Goal: Task Accomplishment & Management: Manage account settings

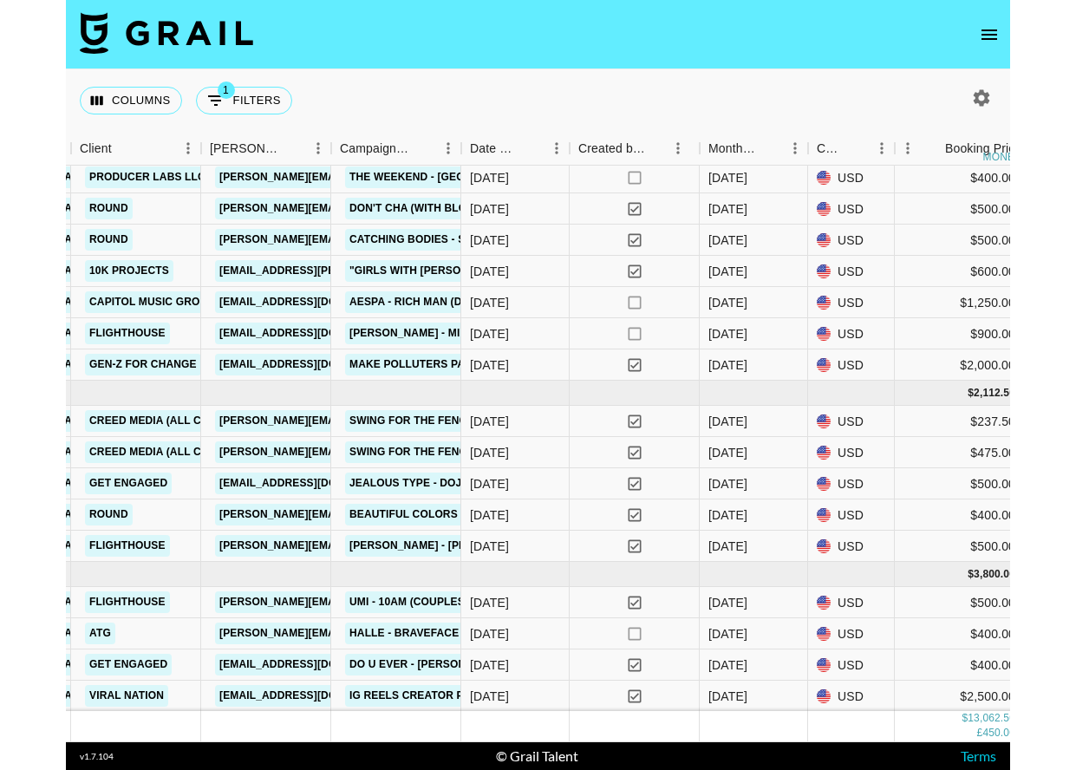
scroll to position [0, 788]
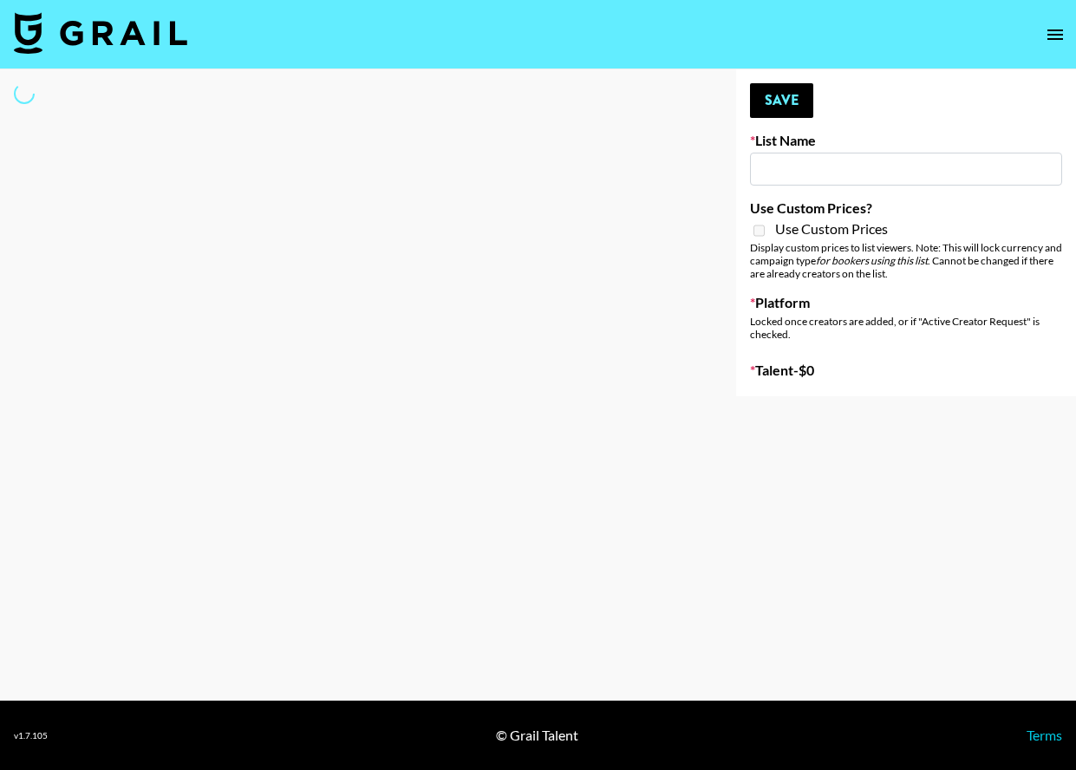
type input "GoVanni Campaign"
select select "Song"
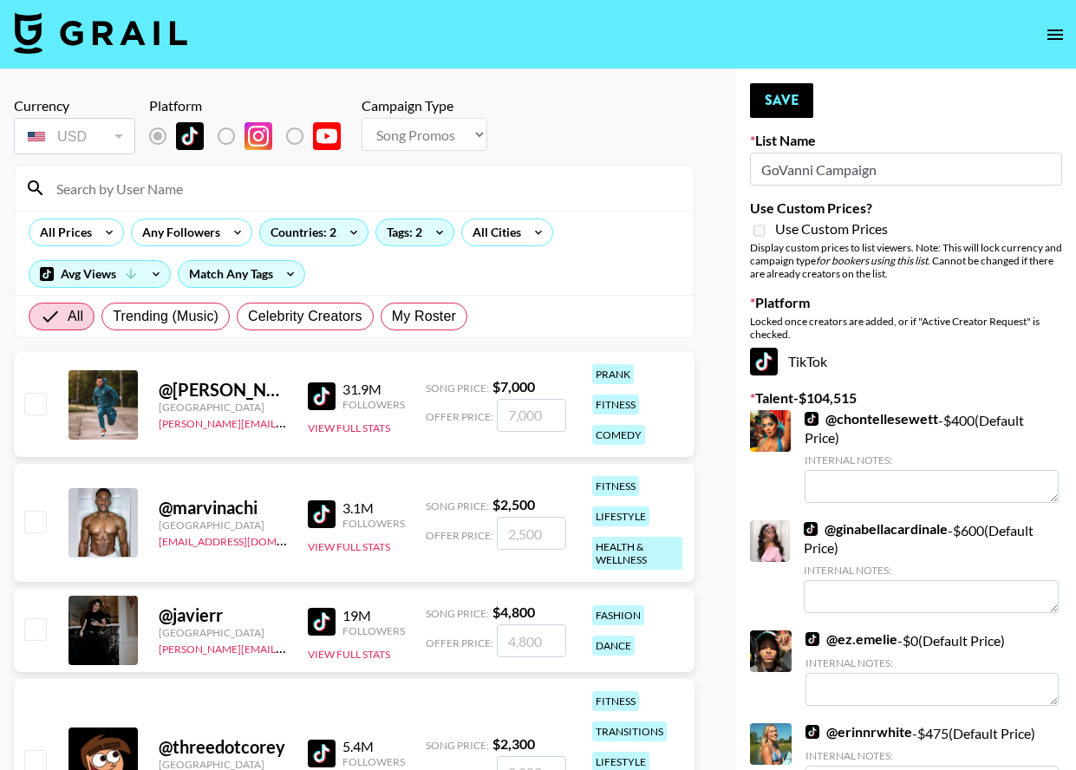
click at [130, 185] on input at bounding box center [364, 188] width 637 height 28
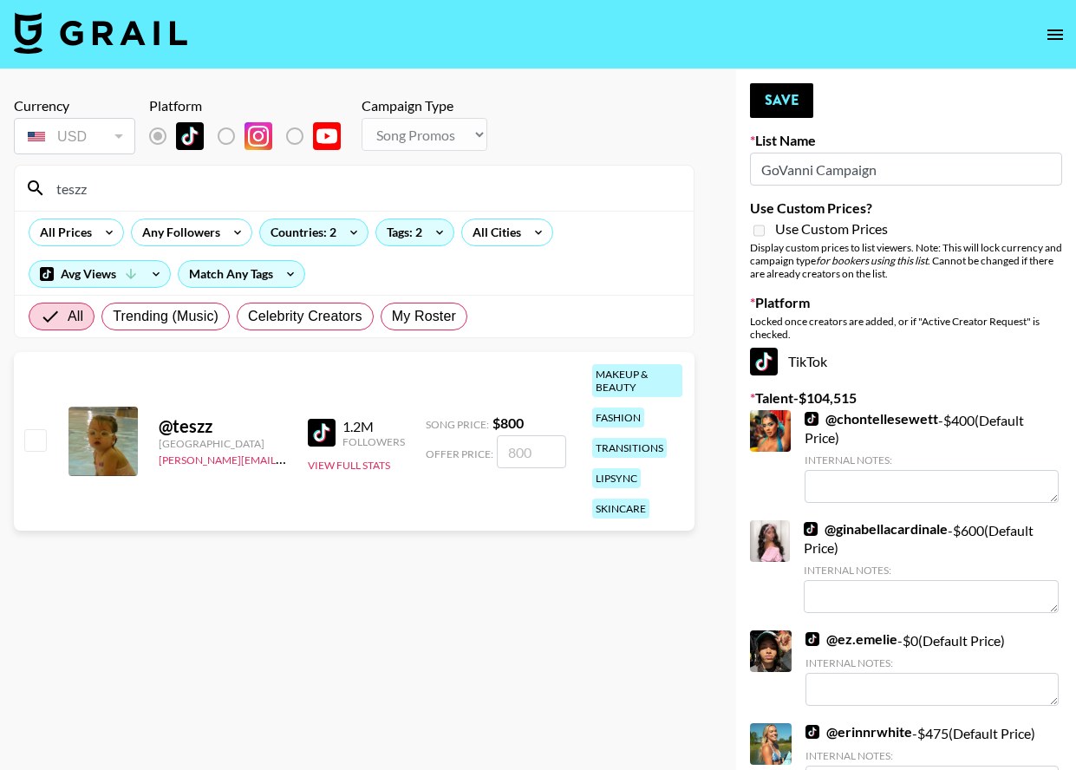
type input "teszz"
click at [529, 452] on input "number" at bounding box center [531, 451] width 69 height 33
type input "80"
checkbox input "true"
type input "800"
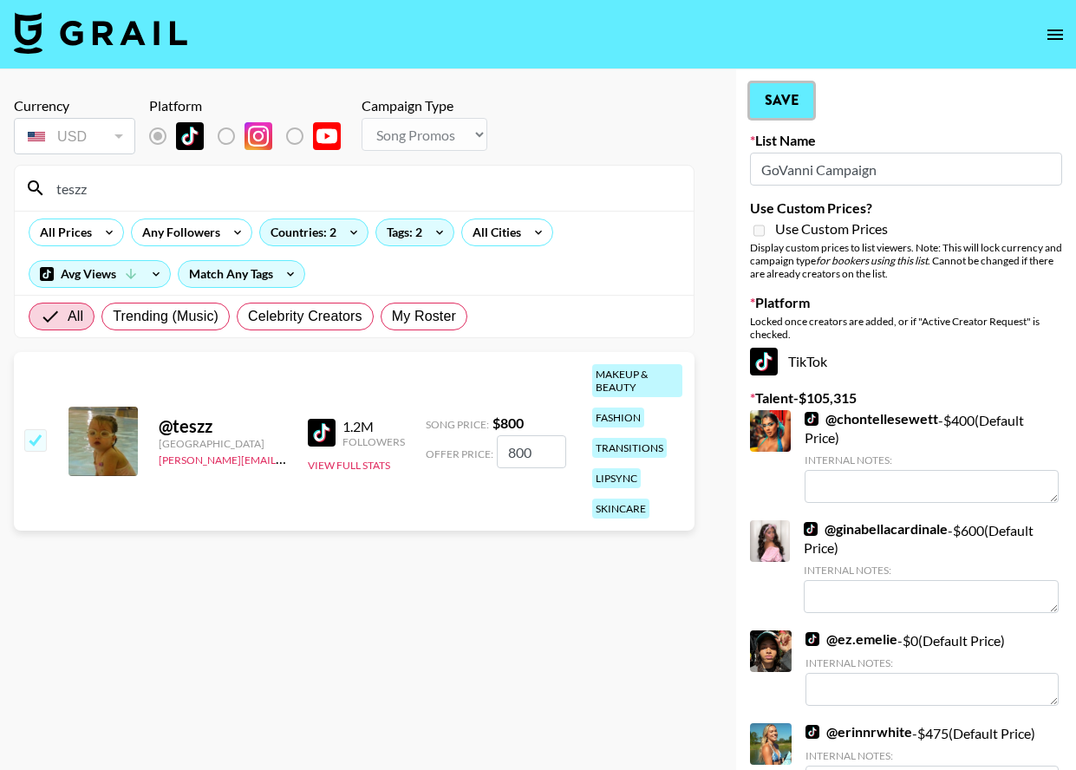
click at [784, 102] on button "Save" at bounding box center [781, 100] width 63 height 35
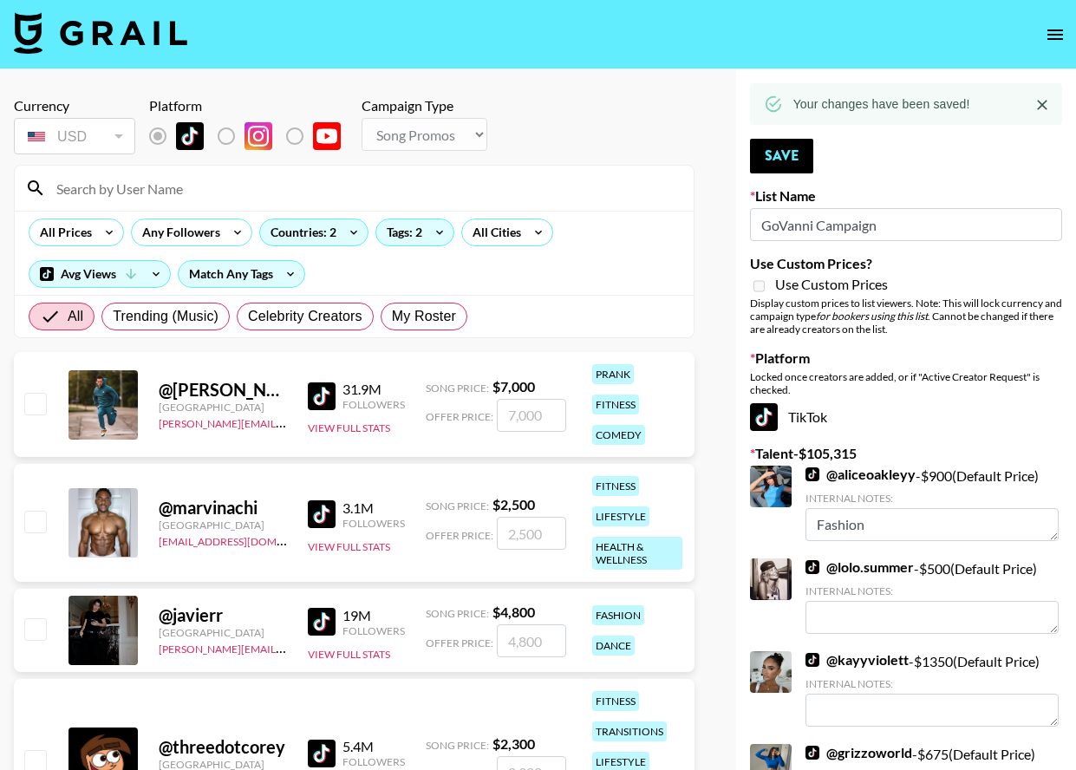
click at [172, 194] on input at bounding box center [364, 188] width 637 height 28
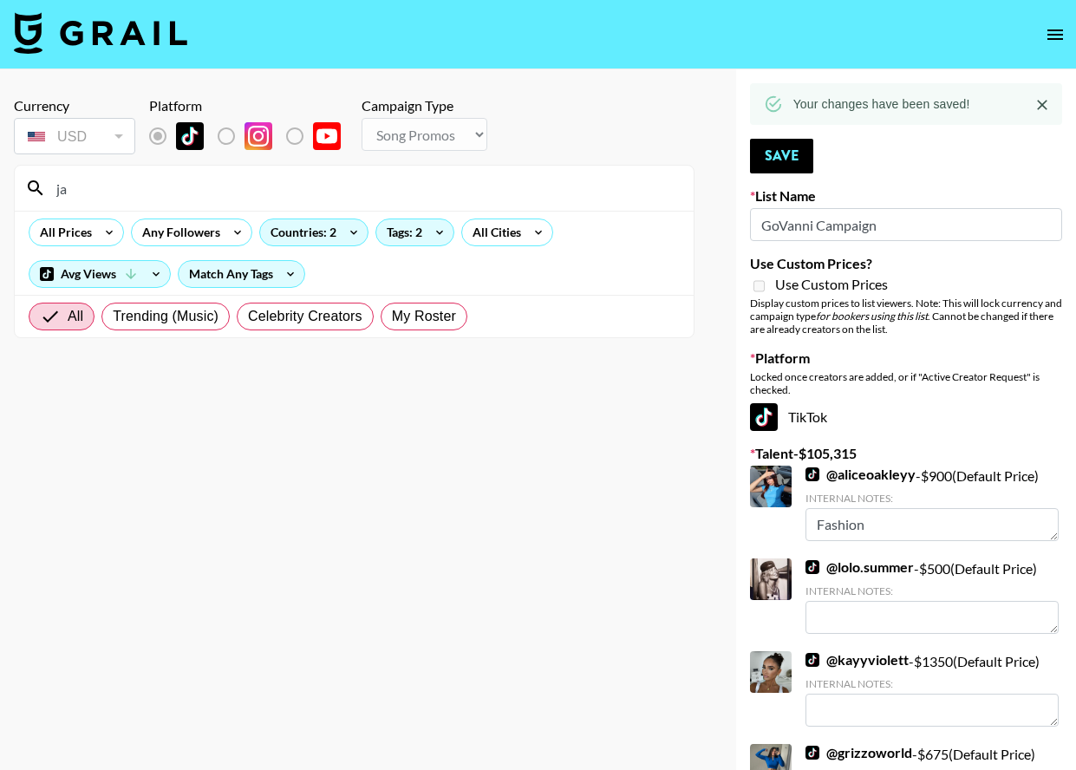
type input "j"
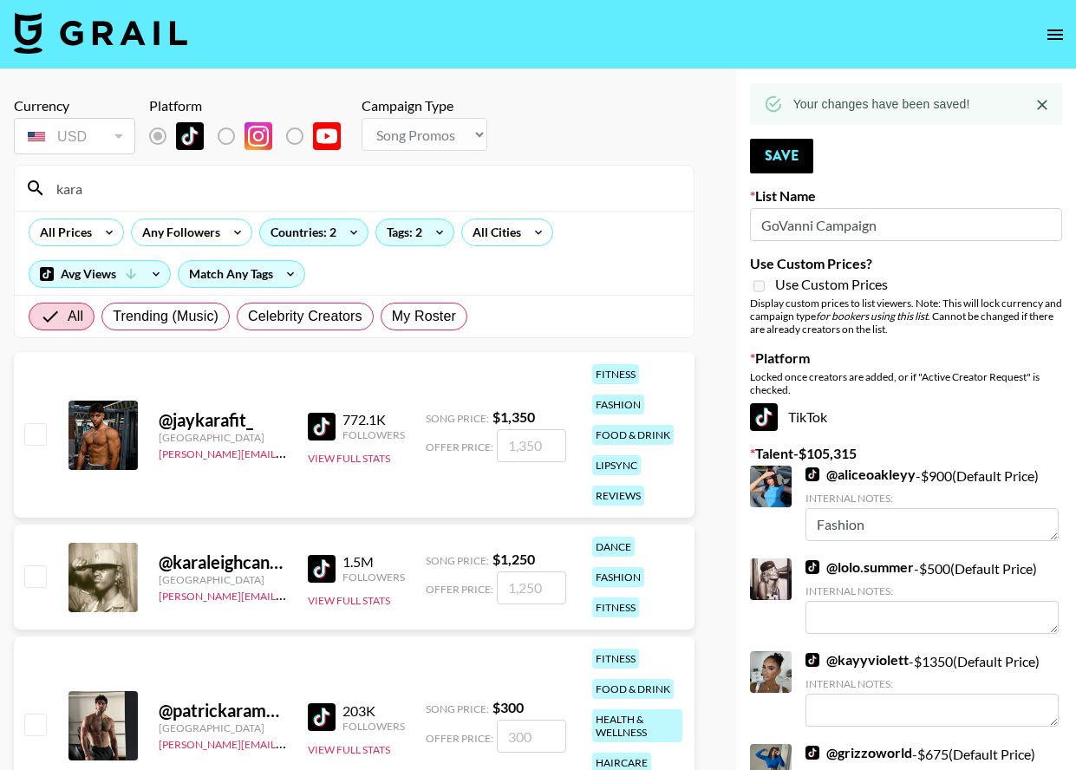
type input "kara"
click at [528, 589] on input "number" at bounding box center [531, 587] width 69 height 33
type input "12"
checkbox input "true"
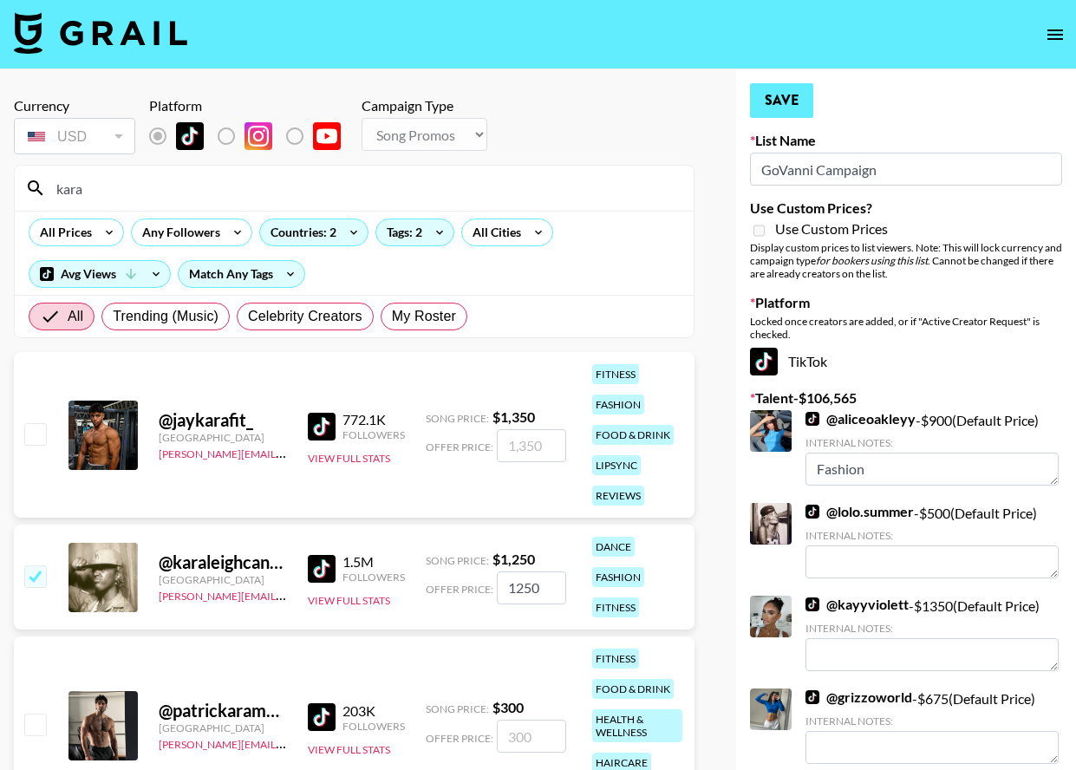
type input "1250"
click at [791, 107] on button "Save" at bounding box center [781, 100] width 63 height 35
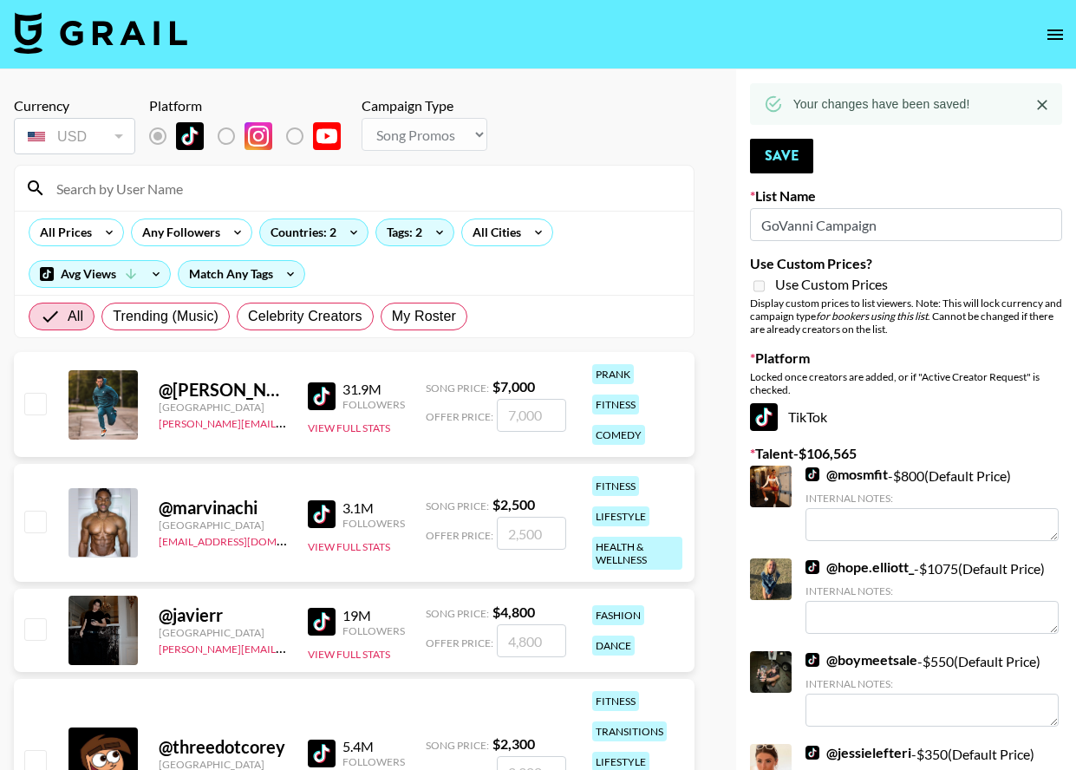
click at [184, 191] on input at bounding box center [364, 188] width 637 height 28
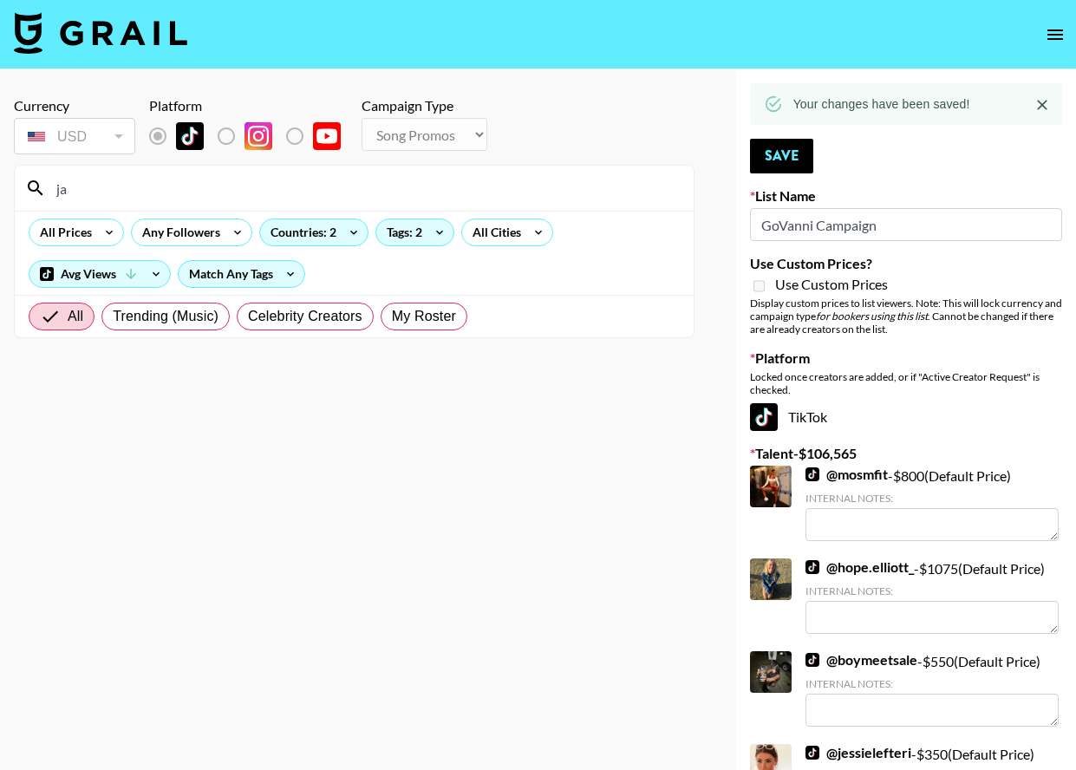
type input "j"
